Goal: Information Seeking & Learning: Learn about a topic

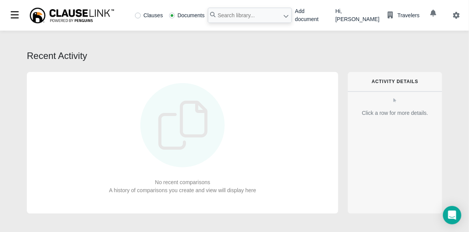
click at [140, 16] on label "Clauses" at bounding box center [149, 15] width 28 height 5
radio input "true"
click at [241, 18] on input "text" at bounding box center [250, 15] width 84 height 15
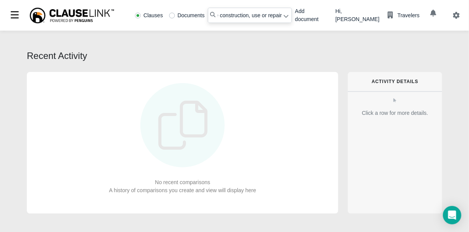
type input "regulating the construction, use or repair"
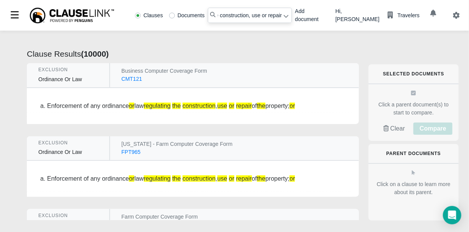
click at [179, 98] on div "a. Enforcement of any ordinance or law regulating the construction , use or rep…" at bounding box center [193, 106] width 332 height 36
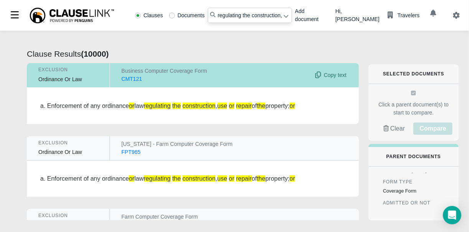
scroll to position [77, 0]
click at [285, 16] on input "regulating the construction, use or repair" at bounding box center [250, 15] width 84 height 15
click at [284, 17] on icon at bounding box center [286, 16] width 5 height 3
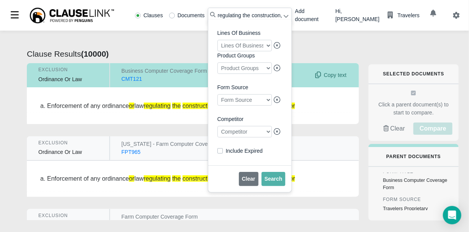
click at [265, 136] on div at bounding box center [244, 131] width 54 height 11
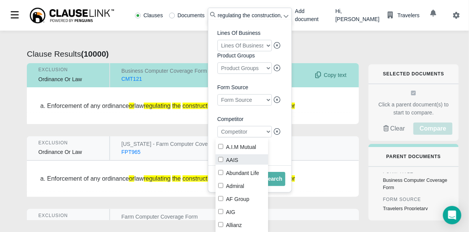
click at [223, 159] on input "AAIS" at bounding box center [220, 159] width 5 height 5
checkbox input "true"
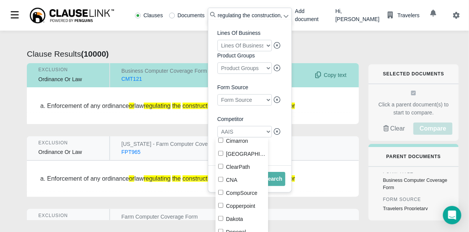
scroll to position [307, 0]
click at [224, 180] on label "CNA" at bounding box center [241, 179] width 52 height 10
checkbox input "true"
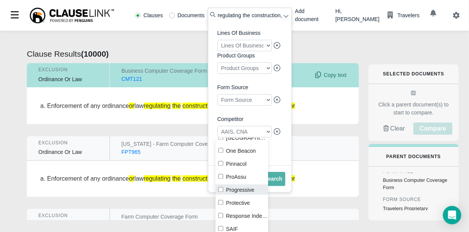
click at [219, 191] on input "Progressive" at bounding box center [220, 189] width 5 height 5
checkbox input "true"
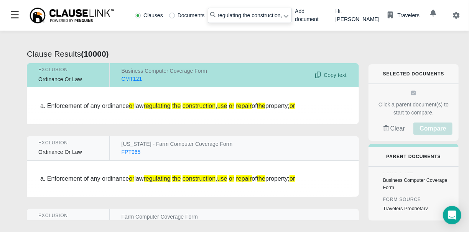
click at [283, 13] on icon at bounding box center [285, 15] width 5 height 5
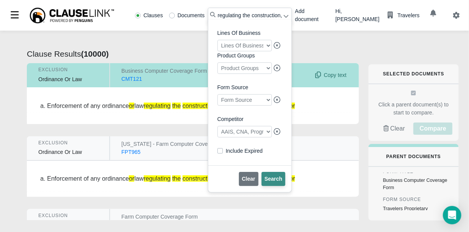
click at [270, 175] on button "Search" at bounding box center [273, 179] width 24 height 14
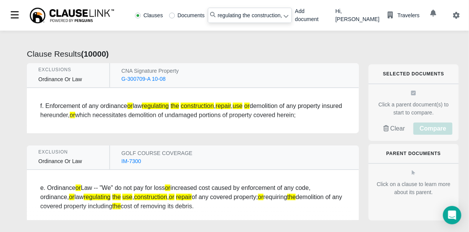
click at [150, 82] on div "G-300709-A 10-08" at bounding box center [143, 79] width 44 height 8
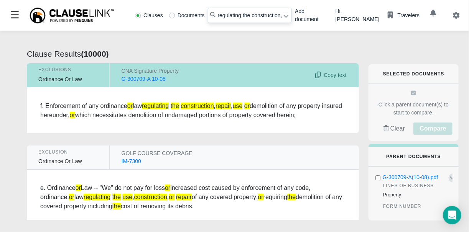
click at [150, 82] on div "G-300709-A 10-08" at bounding box center [143, 79] width 44 height 8
click at [150, 77] on div "G-300709-A 10-08" at bounding box center [143, 79] width 44 height 8
click at [144, 78] on div "G-300709-A 10-08" at bounding box center [143, 79] width 44 height 8
click at [157, 69] on div "CNA Signature Property" at bounding box center [217, 71] width 192 height 8
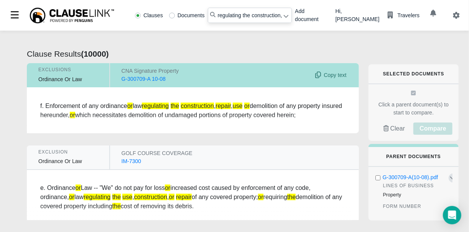
click at [183, 111] on div "f. Enforcement of any ordinance or law regulating the construction , repair , u…" at bounding box center [192, 111] width 305 height 18
click at [133, 79] on div "G-300709-A 10-08" at bounding box center [143, 79] width 44 height 8
click at [64, 85] on div "Exclusions Exclusions Ordinance Or Law Ordinance Or Law" at bounding box center [68, 75] width 83 height 24
click at [76, 104] on div "f. Enforcement of any ordinance or law regulating the construction , repair , u…" at bounding box center [192, 111] width 305 height 18
click at [154, 121] on div "f. Enforcement of any ordinance or law regulating the construction , repair , u…" at bounding box center [193, 110] width 332 height 45
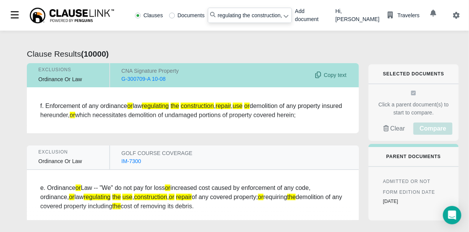
click at [142, 78] on div "G-300709-A 10-08" at bounding box center [143, 79] width 44 height 8
click at [138, 80] on div "G-300709-A 10-08" at bounding box center [143, 79] width 44 height 8
click at [115, 105] on div "f. Enforcement of any ordinance or law regulating the construction , repair , u…" at bounding box center [192, 111] width 305 height 18
click at [154, 116] on div "f. Enforcement of any ordinance or law regulating the construction , repair , u…" at bounding box center [193, 110] width 332 height 45
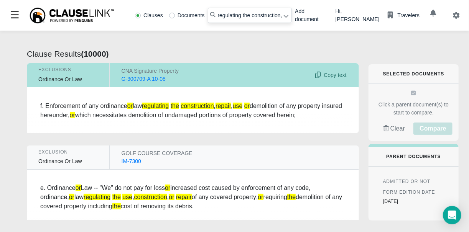
click at [333, 77] on span "Copy text" at bounding box center [329, 75] width 33 height 8
click at [149, 75] on div "G-300709-A 10-08" at bounding box center [143, 79] width 44 height 8
click at [149, 78] on div "G-300709-A 10-08" at bounding box center [143, 79] width 44 height 8
click at [149, 98] on div "f. Enforcement of any ordinance or law regulating the construction , repair , u…" at bounding box center [193, 110] width 332 height 45
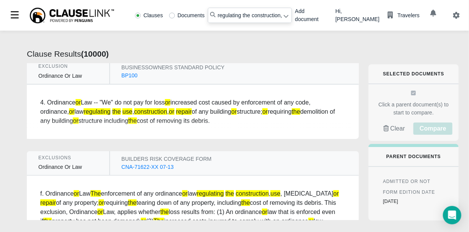
scroll to position [230, 0]
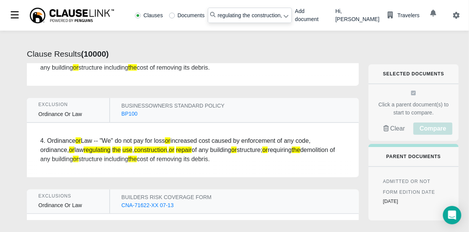
click at [185, 100] on div "BUSINESSOWNERS STANDARD POLICY BUSINESSOWNERS STANDARD POLICY BP100 BP100 Copy …" at bounding box center [234, 110] width 249 height 24
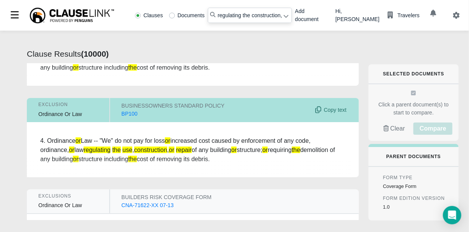
scroll to position [152, 0]
click at [126, 115] on div "BP100" at bounding box center [129, 114] width 16 height 8
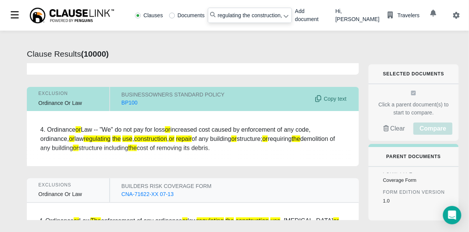
scroll to position [230, 0]
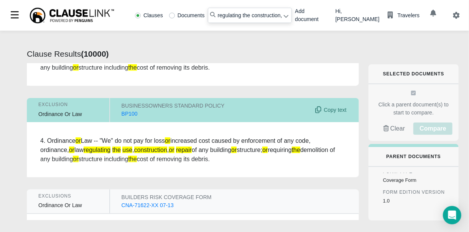
click at [128, 115] on div "BP100" at bounding box center [129, 114] width 16 height 8
click at [130, 139] on div "4. Ordinance or Law -- "We" do not pay for loss or increased cost caused by enf…" at bounding box center [192, 150] width 305 height 28
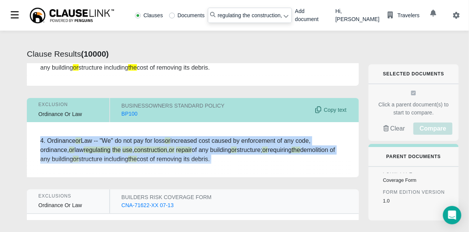
drag, startPoint x: 130, startPoint y: 139, endPoint x: 139, endPoint y: 149, distance: 12.8
click at [136, 147] on div "4. Ordinance or Law -- "We" do not pay for loss or increased cost caused by enf…" at bounding box center [192, 150] width 305 height 28
click at [147, 159] on div "4. Ordinance or Law -- "We" do not pay for loss or increased cost caused by enf…" at bounding box center [193, 150] width 332 height 54
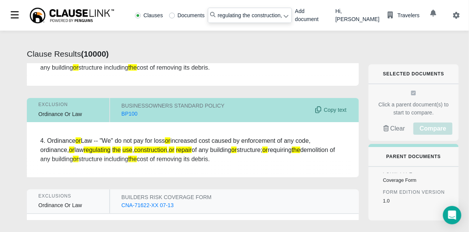
click at [127, 150] on div "4. Ordinance or Law -- "We" do not pay for loss or increased cost caused by enf…" at bounding box center [192, 150] width 305 height 28
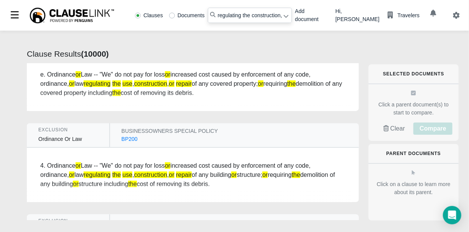
scroll to position [115, 0]
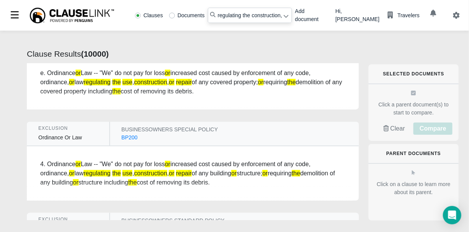
click at [132, 138] on div "BP200" at bounding box center [129, 138] width 16 height 8
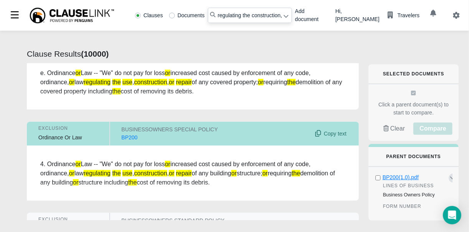
click at [399, 179] on div "BP200(1.0).pdf" at bounding box center [414, 178] width 65 height 8
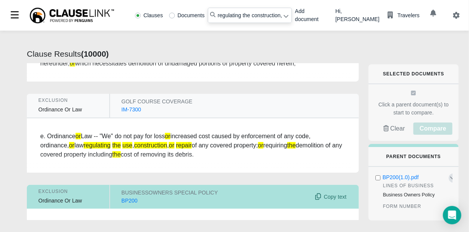
scroll to position [0, 0]
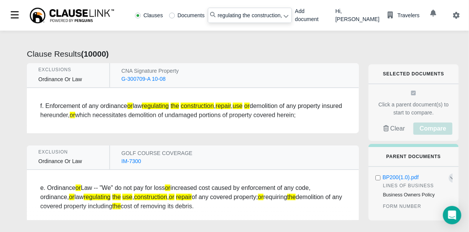
click at [133, 80] on div "G-300709-A 10-08" at bounding box center [143, 79] width 44 height 8
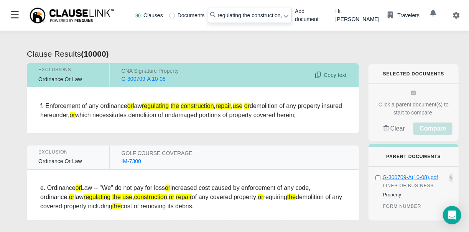
click at [399, 176] on div "G-300709-A(10-08).pdf" at bounding box center [414, 178] width 65 height 8
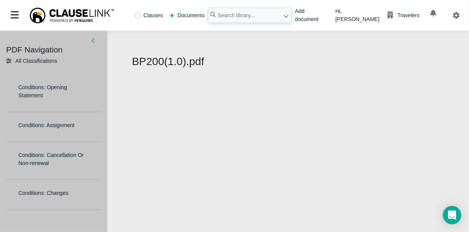
select select "1"
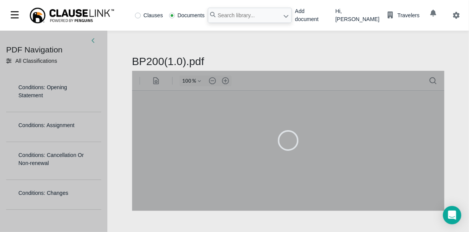
type input "39"
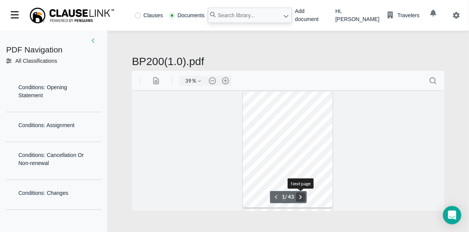
click at [303, 199] on button ".cls-1{fill:#abb0c4;} icon - chevron - right" at bounding box center [299, 196] width 9 height 9
type input "3"
click at [225, 79] on button ".cls-1{fill:#abb0c4;} icon - header - zoom - in - line" at bounding box center [225, 80] width 12 height 11
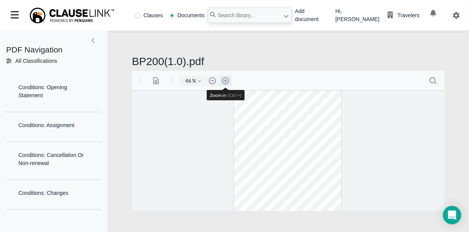
click at [225, 79] on button ".cls-1{fill:#abb0c4;} icon - header - zoom - in - line" at bounding box center [225, 80] width 12 height 11
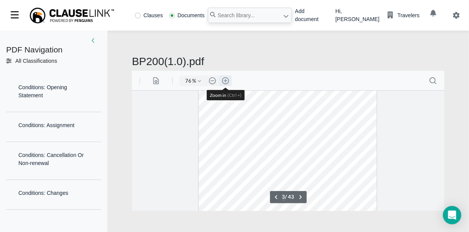
click at [225, 79] on button ".cls-1{fill:#abb0c4;} icon - header - zoom - in - line" at bounding box center [225, 80] width 12 height 11
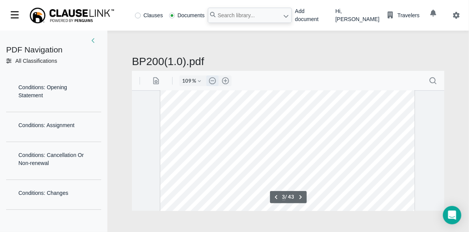
click at [211, 80] on button ".cls-1{fill:#abb0c4;} icon - header - zoom - out - line" at bounding box center [212, 80] width 12 height 11
type input "84"
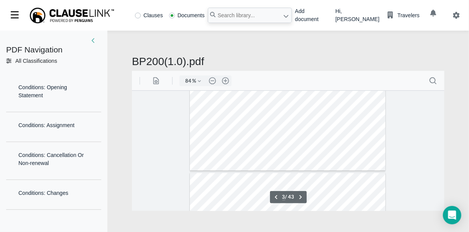
scroll to position [723, 0]
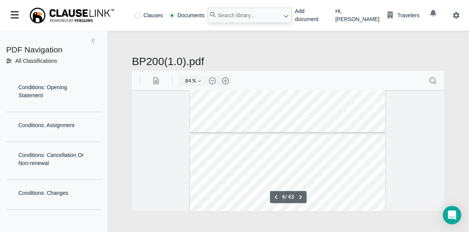
type input "3"
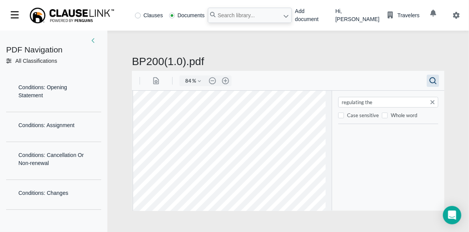
type input "regulating the"
type input "12"
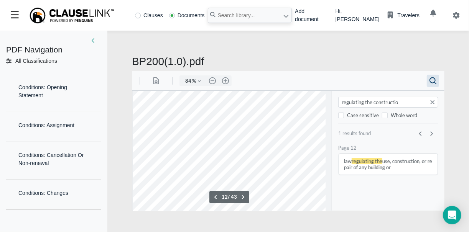
type input "regulating the construction"
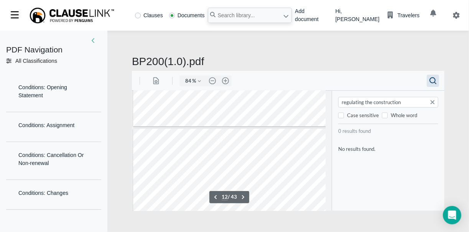
type input "11"
type input "regulating the construction"
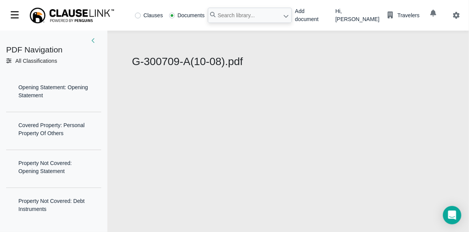
select select "1"
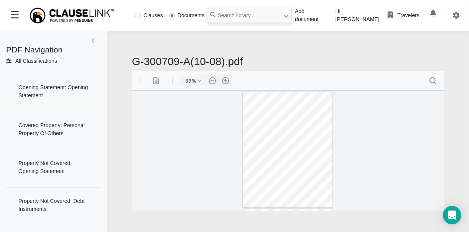
click at [218, 79] on div "39 % .cls-1{fill:#abb0c4;} icon - chevron - down .cls-1{fill:#abb0c4;} icon - h…" at bounding box center [205, 80] width 52 height 11
click at [222, 79] on button ".cls-1{fill:#abb0c4;} icon - header - zoom - in - line" at bounding box center [225, 80] width 12 height 11
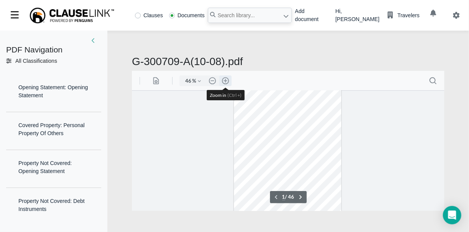
click at [222, 79] on button ".cls-1{fill:#abb0c4;} icon - header - zoom - in - line" at bounding box center [225, 80] width 12 height 11
type input "61"
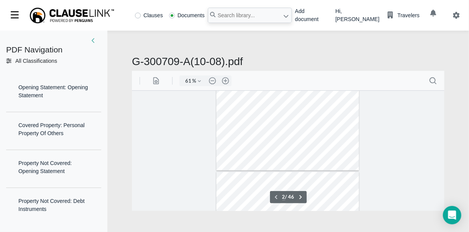
scroll to position [144, 0]
type input "1"
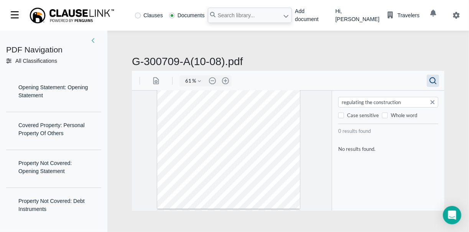
type input "regulating the construction"
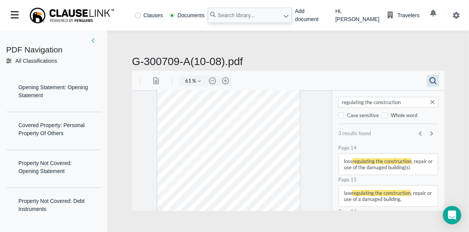
click at [381, 196] on button "law regulating the construction , repair or use of a damaged building," at bounding box center [387, 195] width 98 height 21
type input "15"
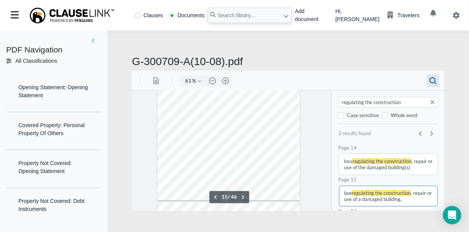
scroll to position [2711, 0]
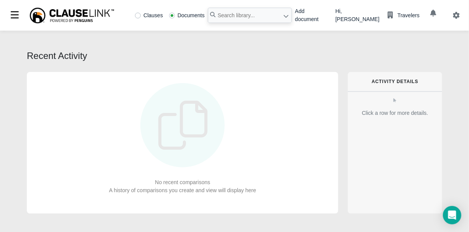
click at [149, 20] on div "Clauses Documents" at bounding box center [212, 15] width 160 height 15
click at [145, 19] on div "Clauses Documents" at bounding box center [212, 15] width 160 height 15
click at [134, 15] on div "Clauses Documents" at bounding box center [169, 15] width 75 height 5
click at [138, 16] on label "Clauses" at bounding box center [149, 15] width 28 height 5
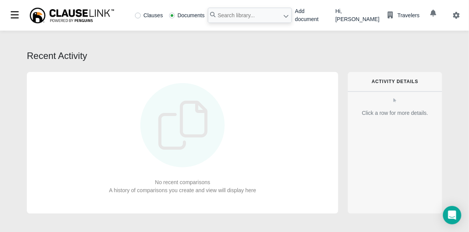
radio input "true"
click at [218, 16] on input "text" at bounding box center [250, 15] width 84 height 15
click at [237, 17] on input "text" at bounding box center [250, 15] width 84 height 15
click at [284, 16] on icon at bounding box center [286, 16] width 5 height 3
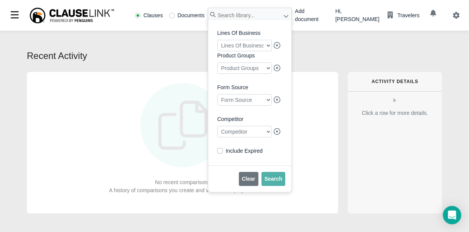
click at [261, 133] on div at bounding box center [244, 131] width 54 height 11
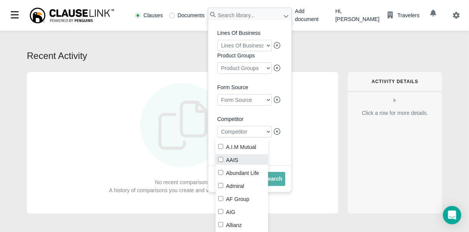
click at [218, 160] on label "AAIS" at bounding box center [241, 159] width 52 height 10
checkbox input "true"
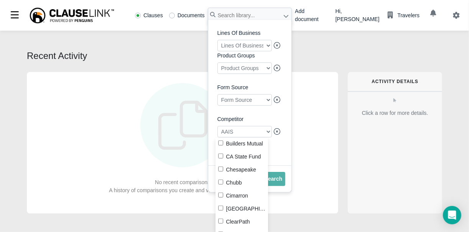
scroll to position [268, 0]
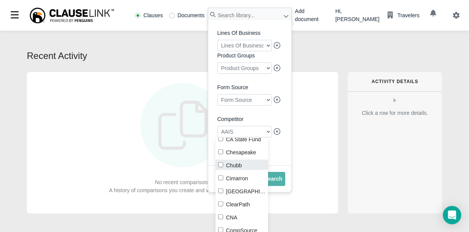
click at [218, 167] on input "Chubb" at bounding box center [220, 164] width 5 height 5
checkbox input "true"
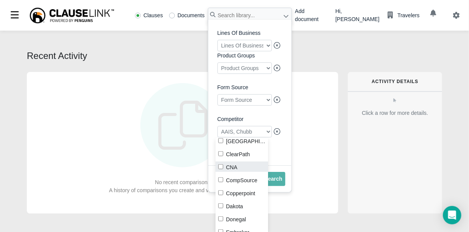
scroll to position [307, 0]
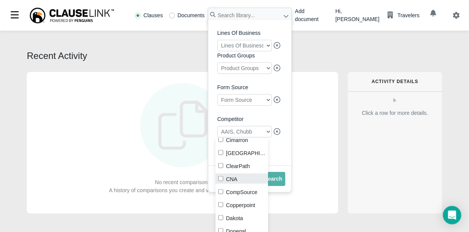
click at [221, 179] on input "CNA" at bounding box center [220, 178] width 5 height 5
checkbox input "true"
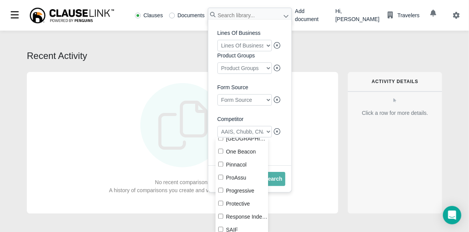
scroll to position [843, 0]
click at [221, 188] on input "Progressive" at bounding box center [220, 189] width 5 height 5
checkbox input "true"
click at [307, 154] on div "No recent comparisons A history of comparisons you create and view will display…" at bounding box center [182, 143] width 311 height 142
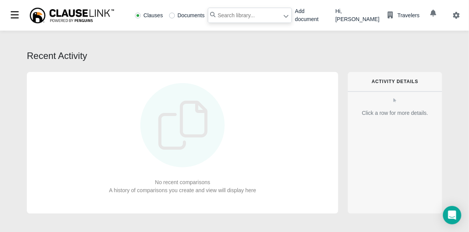
click at [261, 13] on input "text" at bounding box center [250, 15] width 84 height 15
click at [277, 17] on input "text" at bounding box center [250, 15] width 84 height 15
click at [283, 17] on icon at bounding box center [285, 15] width 5 height 5
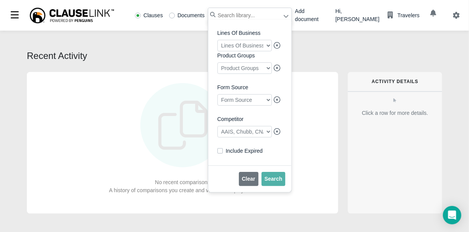
click at [248, 17] on input "text" at bounding box center [250, 15] width 84 height 15
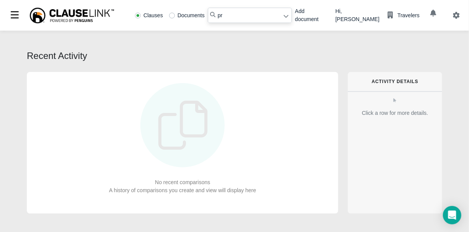
type input "p"
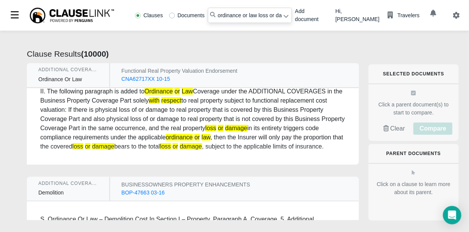
click at [252, 20] on input "ordinance or law loss or damage with respect" at bounding box center [250, 15] width 84 height 15
type input "failure to comply with any ordinance"
